Goal: Find contact information: Find contact information

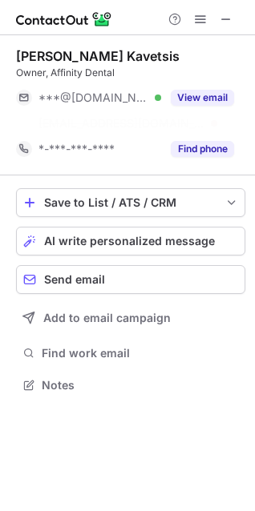
scroll to position [348, 255]
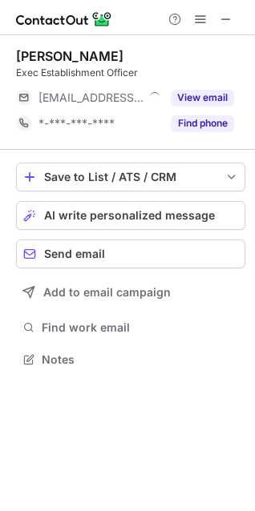
scroll to position [7, 7]
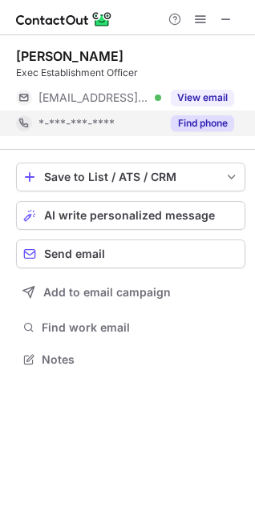
click at [201, 123] on button "Find phone" at bounding box center [202, 123] width 63 height 16
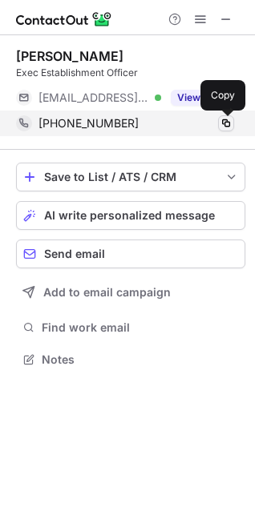
click at [220, 127] on span at bounding box center [226, 123] width 13 height 13
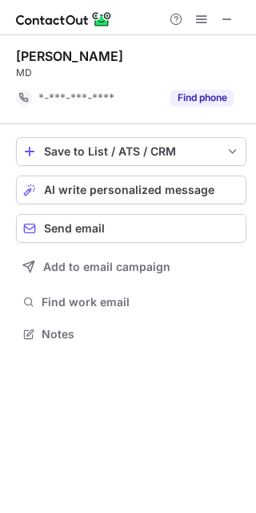
scroll to position [322, 256]
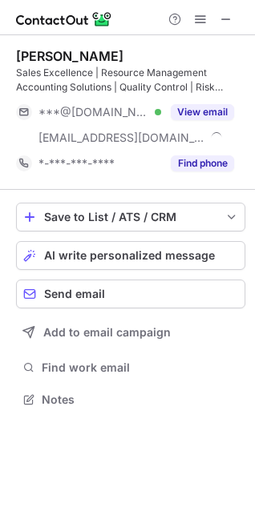
scroll to position [388, 255]
